Goal: Information Seeking & Learning: Learn about a topic

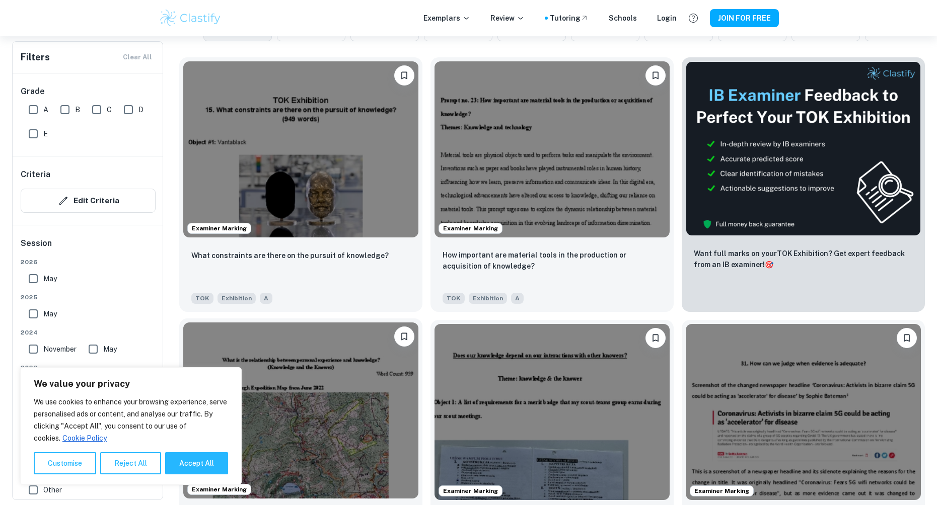
scroll to position [302, 0]
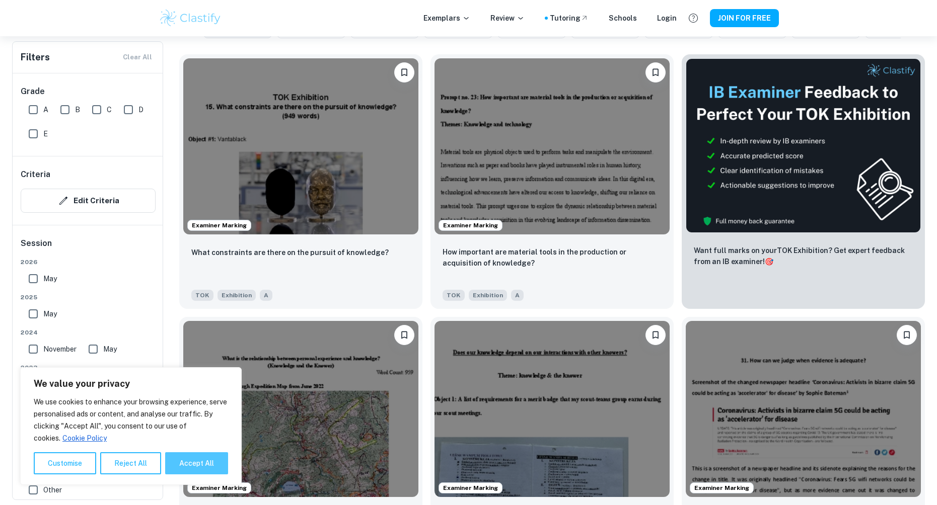
click at [191, 460] on button "Accept All" at bounding box center [196, 464] width 63 height 22
checkbox input "true"
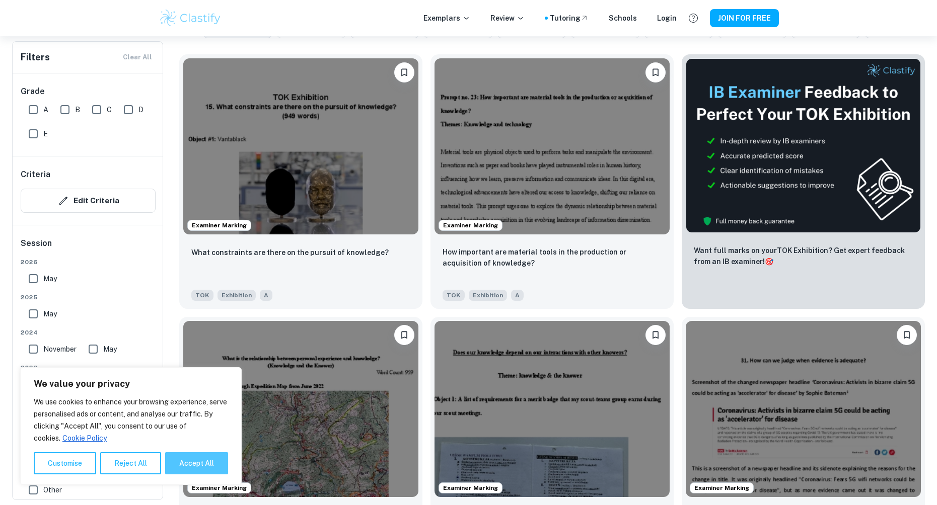
checkbox input "true"
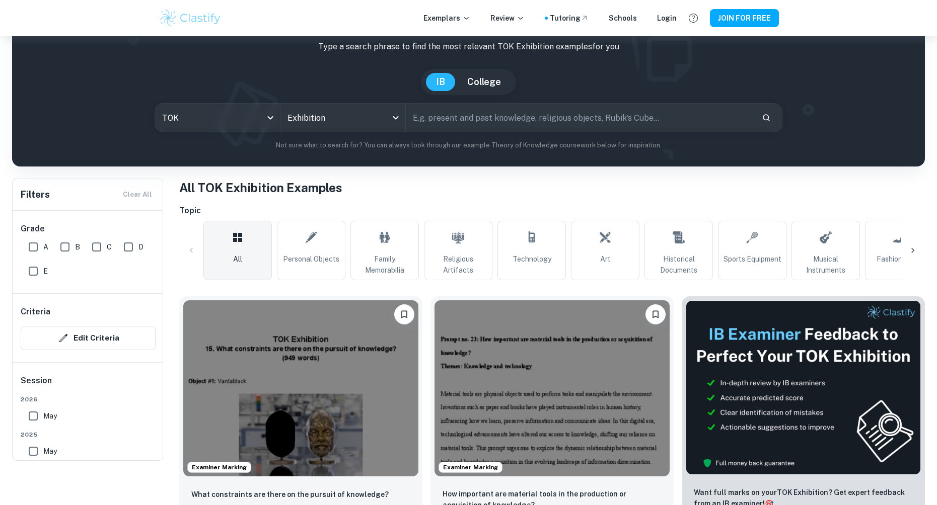
scroll to position [0, 0]
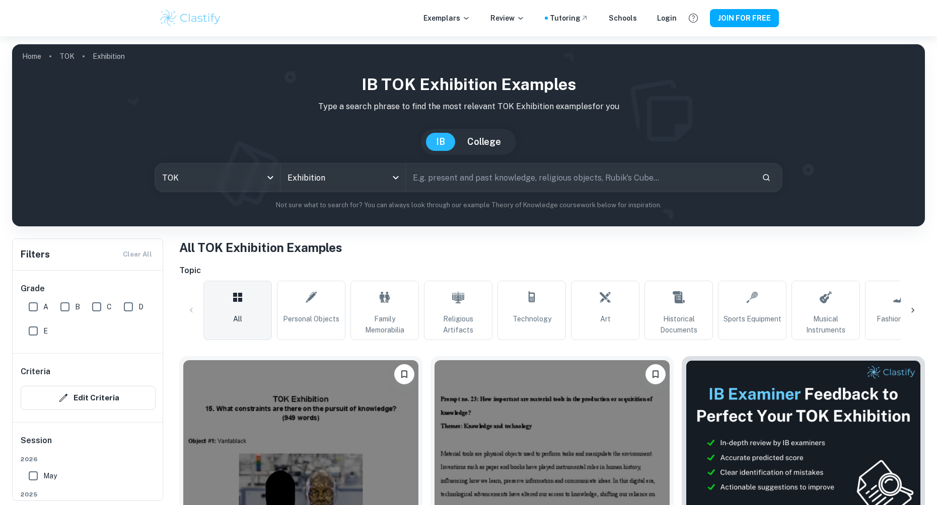
click at [452, 190] on input "text" at bounding box center [580, 178] width 348 height 28
paste input "Can new knowledge change established values or beliefs?"
type input "Can new knowledge change established values or beliefs?"
click at [770, 181] on icon "Search" at bounding box center [766, 177] width 9 height 9
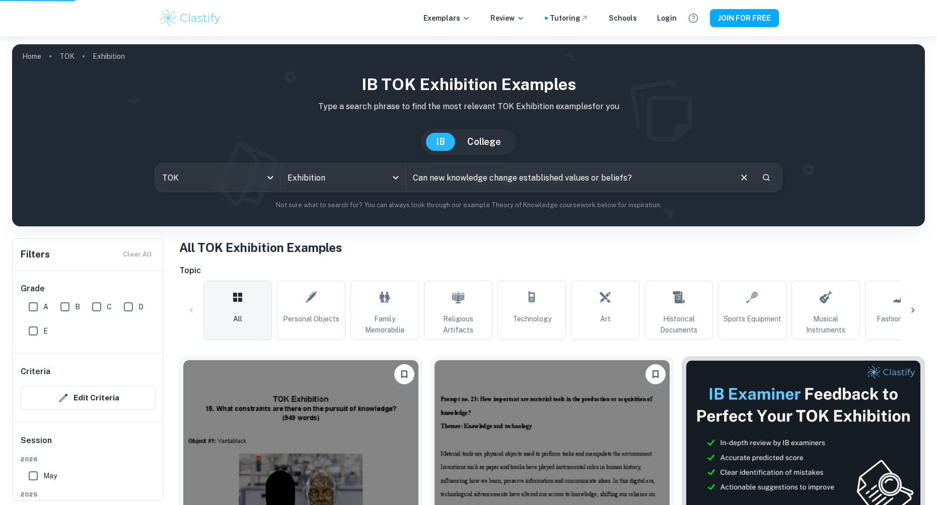
click at [770, 181] on icon "Search" at bounding box center [766, 177] width 9 height 9
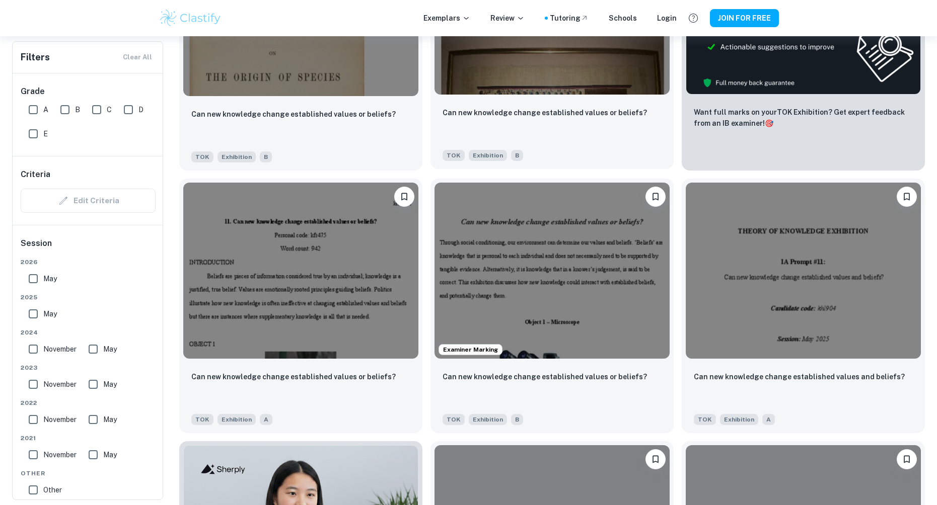
scroll to position [516, 0]
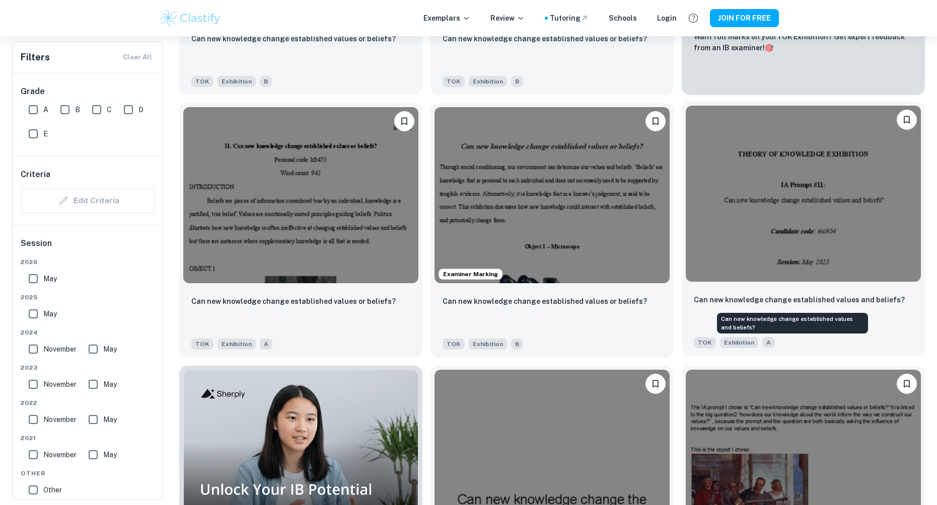
click at [791, 297] on p "Can new knowledge change established values and beliefs?" at bounding box center [799, 300] width 211 height 11
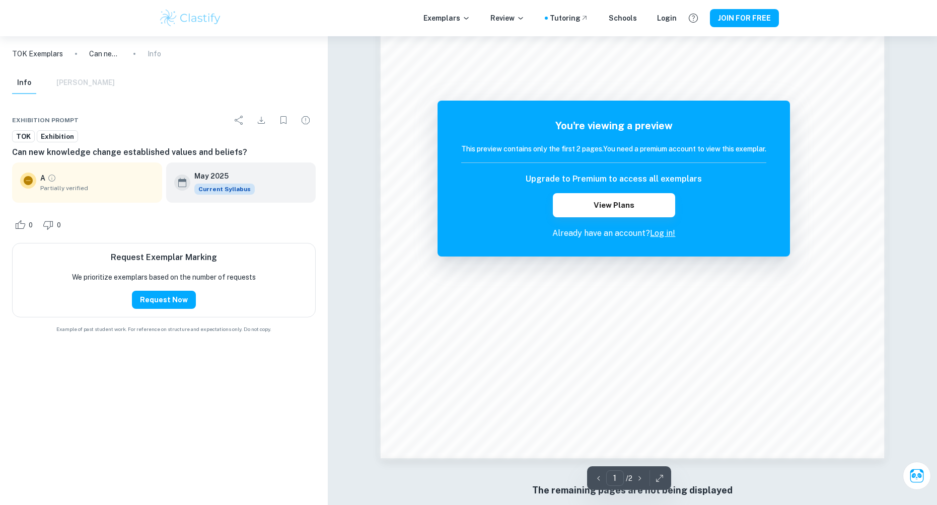
scroll to position [918, 0]
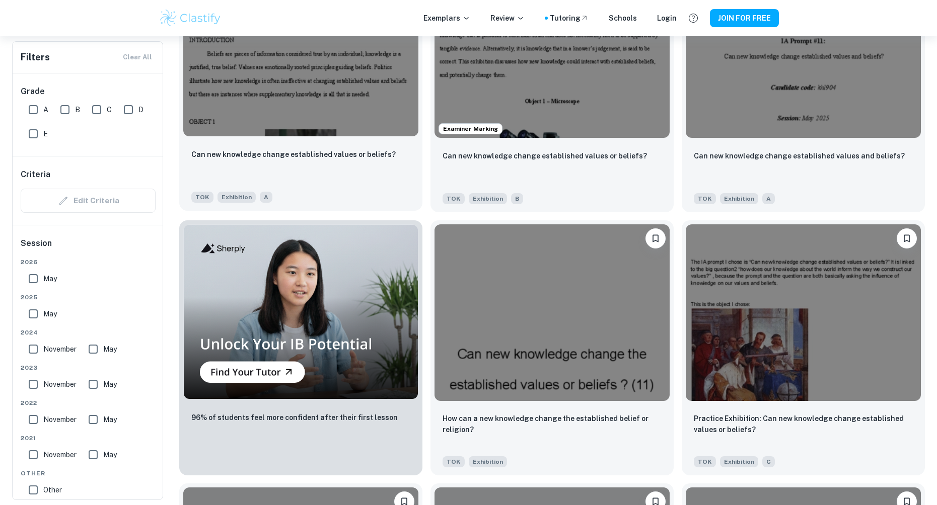
scroll to position [667, 0]
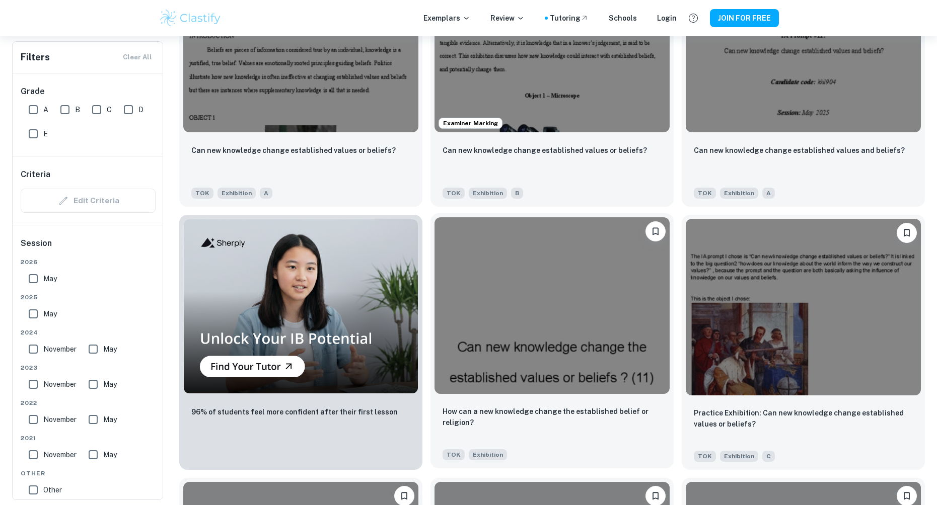
click at [532, 295] on img at bounding box center [551, 305] width 235 height 176
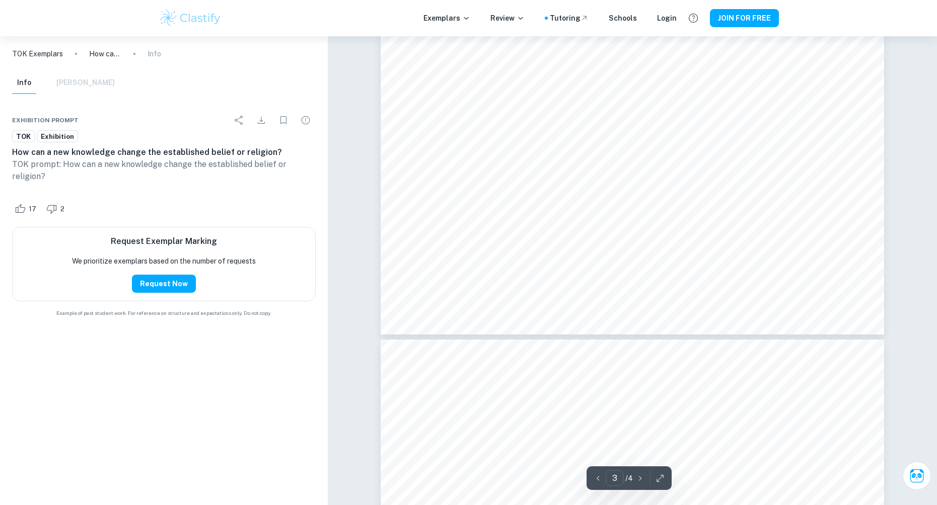
type input "4"
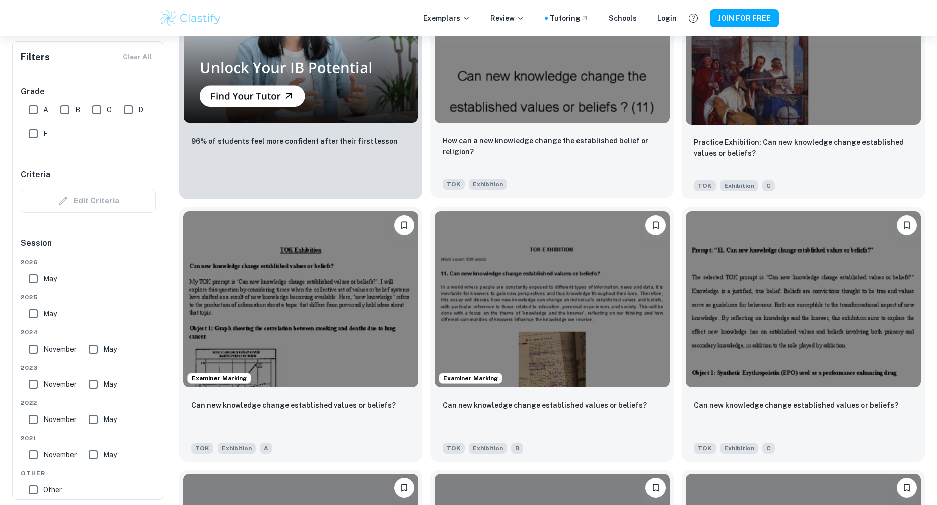
scroll to position [969, 0]
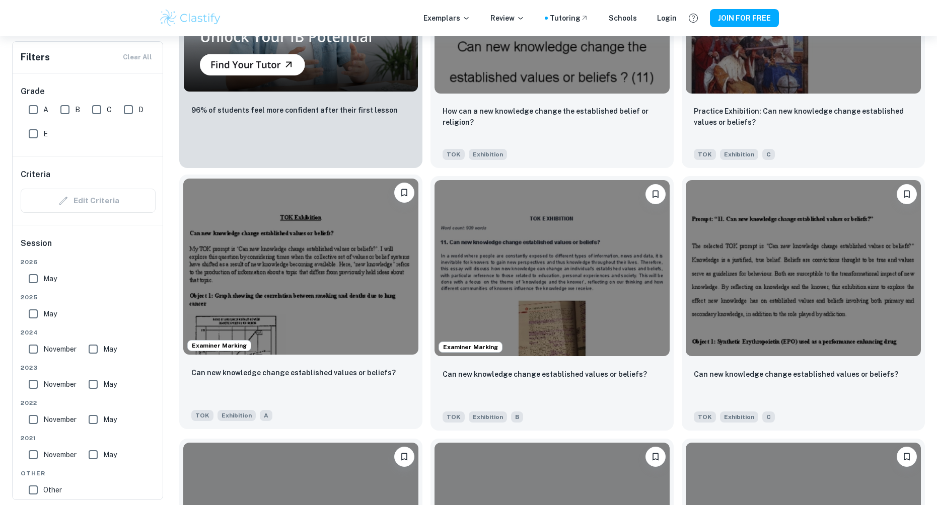
click at [366, 236] on img at bounding box center [300, 267] width 235 height 176
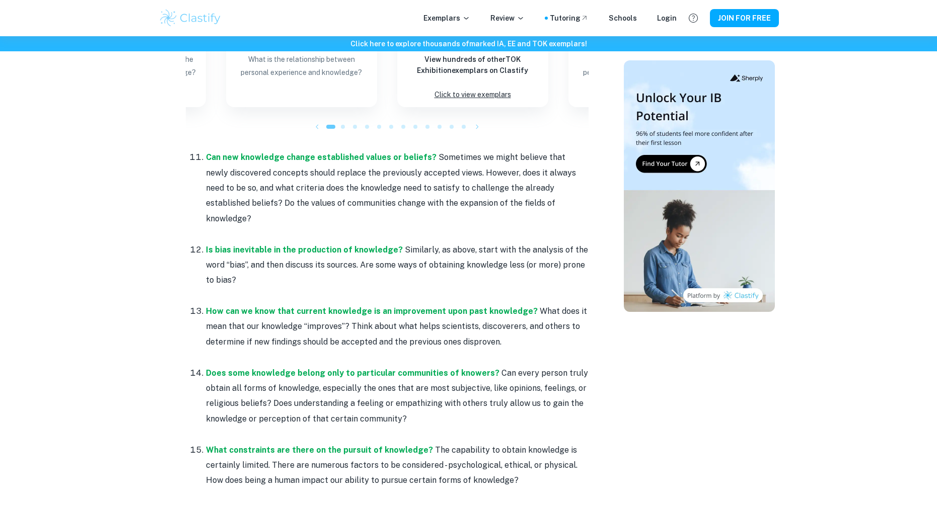
scroll to position [1309, 0]
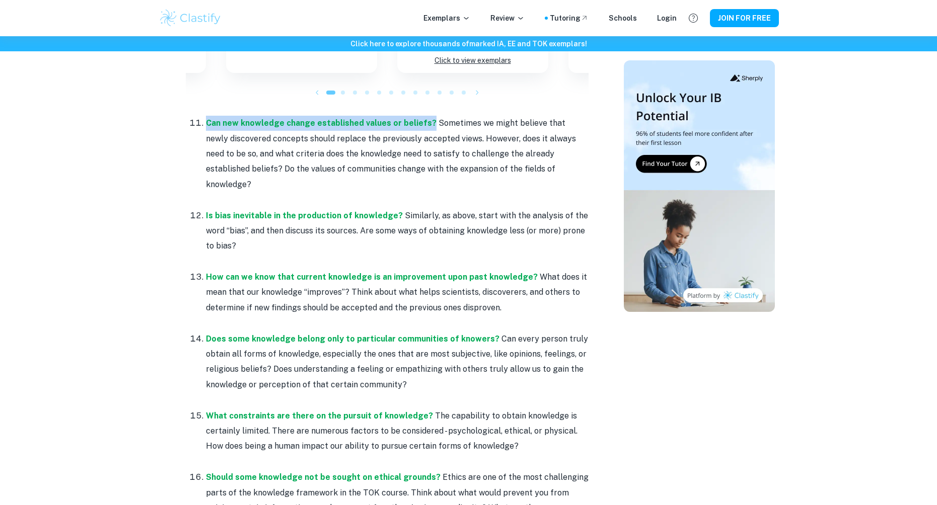
drag, startPoint x: 205, startPoint y: 120, endPoint x: 427, endPoint y: 128, distance: 222.2
click at [427, 128] on li "Can new knowledge change established values or beliefs? Sometimes we might beli…" at bounding box center [397, 161] width 383 height 92
copy strong "Can new knowledge change established values or beliefs?"
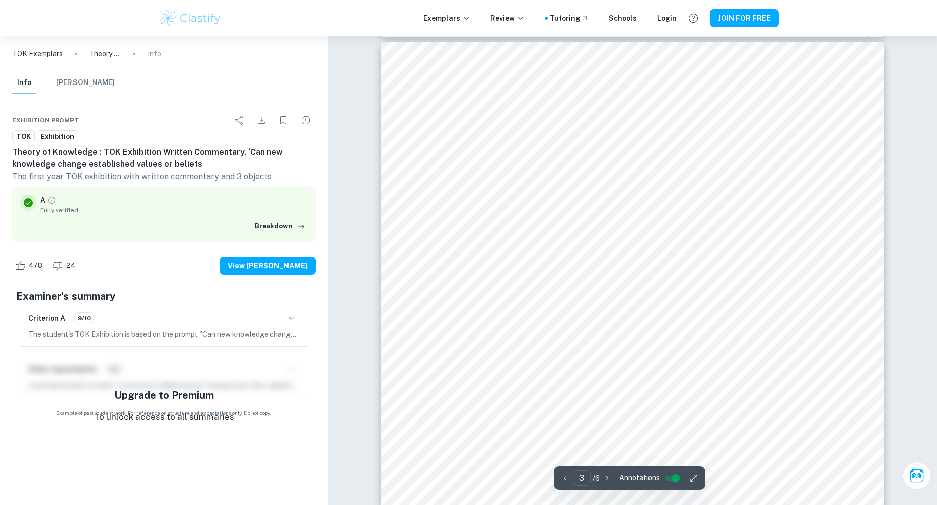
scroll to position [1561, 0]
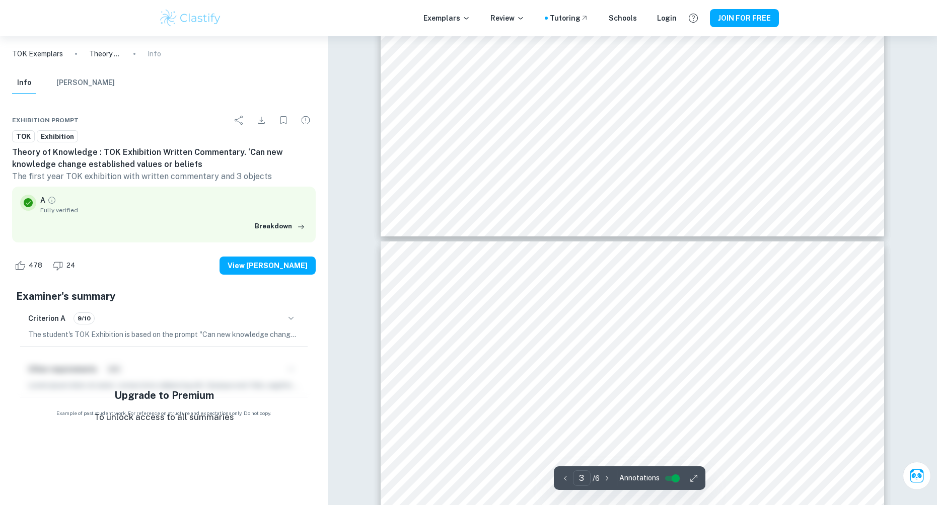
type input "4"
